Goal: Task Accomplishment & Management: Manage account settings

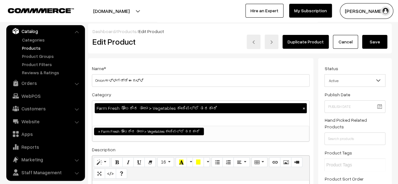
scroll to position [41, 0]
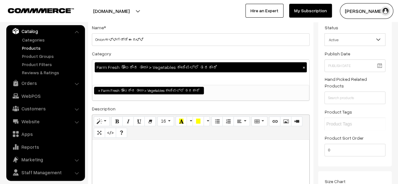
click at [126, 145] on p at bounding box center [200, 147] width 211 height 8
paste div
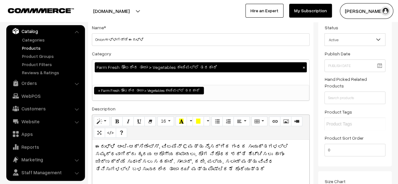
scroll to position [0, 0]
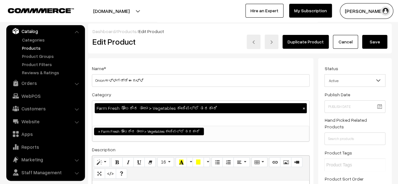
click at [371, 41] on button "Save" at bounding box center [374, 42] width 25 height 14
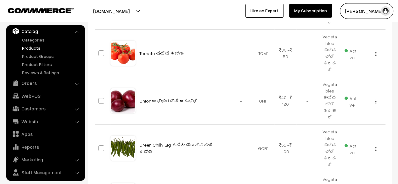
scroll to position [160, 0]
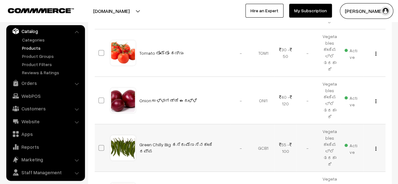
click at [375, 147] on img "button" at bounding box center [375, 149] width 1 height 4
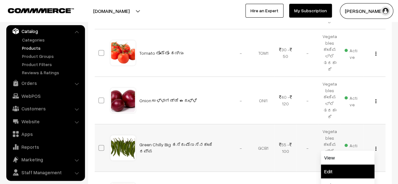
click at [351, 165] on link "Edit" at bounding box center [348, 172] width 54 height 14
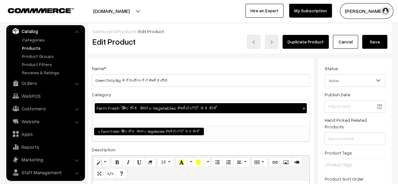
scroll to position [50, 0]
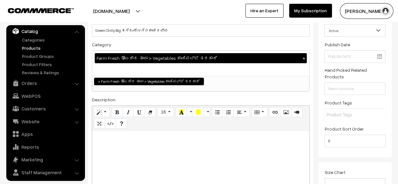
click at [185, 149] on div at bounding box center [200, 170] width 217 height 79
paste div
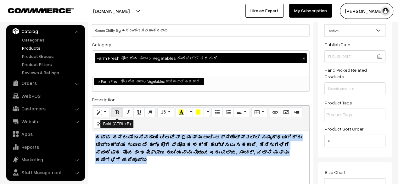
click at [118, 111] on icon "Bold (CTRL+B)" at bounding box center [117, 112] width 4 height 5
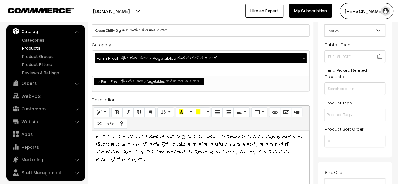
click at [187, 158] on div "ದಪ್ಪ ಹಸಿರು ಮೆಣಸಿನಕಾಯಿ ವಿಟಮಿನ್ C ಮತ್ತು ಆಂಟಿ-ಆಕ್ಸಿಡೆಂಟ್ಸ್‌ನಲ್ಲಿ ಸಮೃದ್ಧವಾಗಿದ್ದು ಜೀ…" at bounding box center [200, 170] width 217 height 79
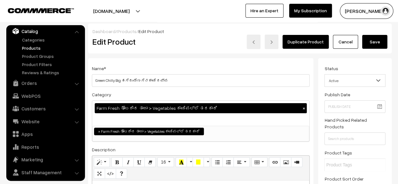
click at [380, 37] on button "Save" at bounding box center [374, 42] width 25 height 14
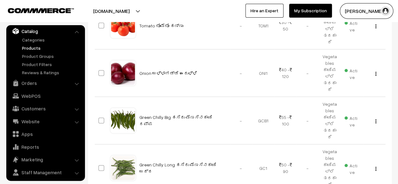
scroll to position [189, 0]
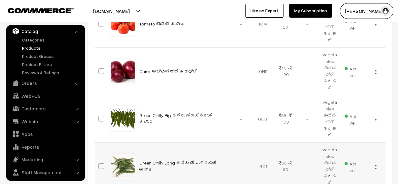
click at [376, 165] on img "button" at bounding box center [375, 167] width 1 height 4
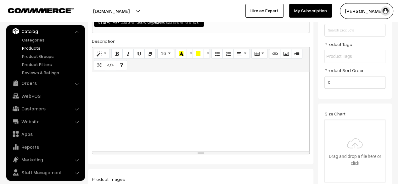
scroll to position [109, 0]
click at [264, 86] on div at bounding box center [200, 111] width 217 height 79
paste div
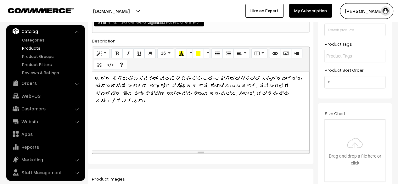
scroll to position [0, 0]
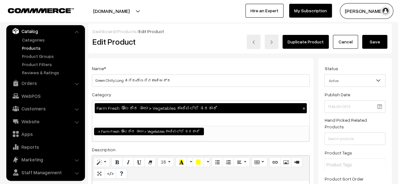
click at [372, 42] on button "Save" at bounding box center [374, 42] width 25 height 14
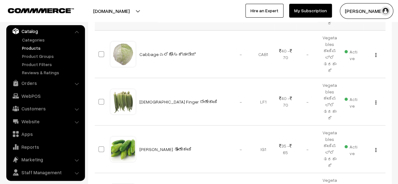
scroll to position [398, 0]
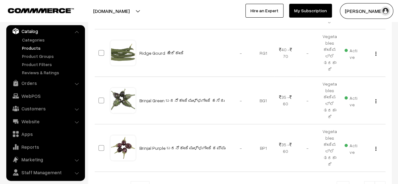
scroll to position [351, 0]
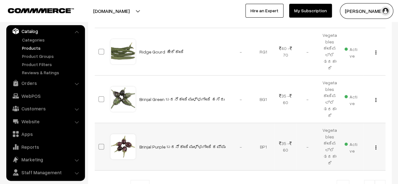
click at [375, 145] on img "button" at bounding box center [375, 147] width 1 height 4
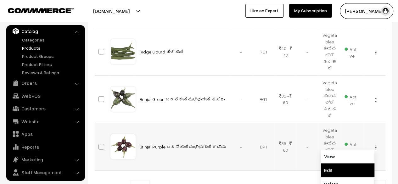
click at [341, 163] on link "Edit" at bounding box center [348, 170] width 54 height 14
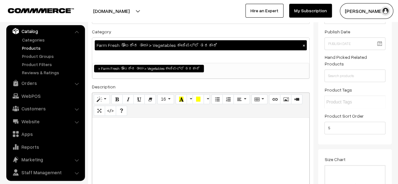
scroll to position [64, 0]
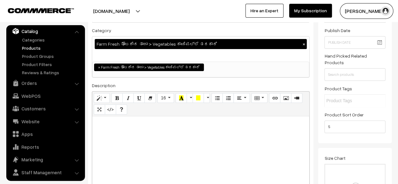
click at [185, 144] on div at bounding box center [200, 155] width 217 height 79
paste div
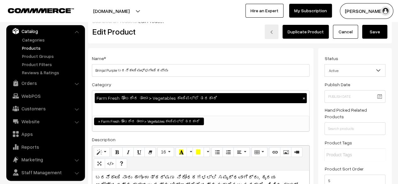
scroll to position [0, 0]
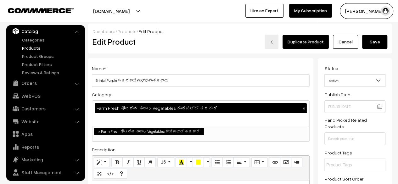
click at [373, 43] on button "Save" at bounding box center [374, 42] width 25 height 14
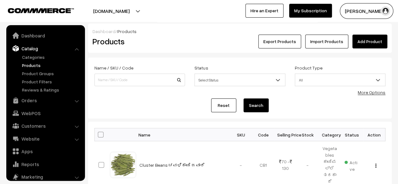
scroll to position [17, 0]
